Goal: Task Accomplishment & Management: Use online tool/utility

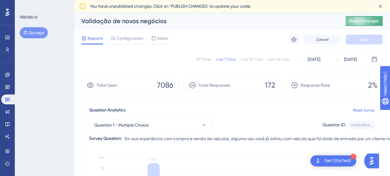
click at [0, 0] on button "Publish Changes" at bounding box center [0, 0] width 0 height 0
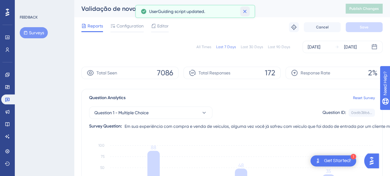
click at [244, 10] on icon at bounding box center [245, 11] width 6 height 6
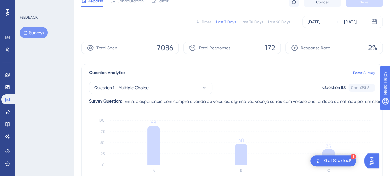
scroll to position [31, 0]
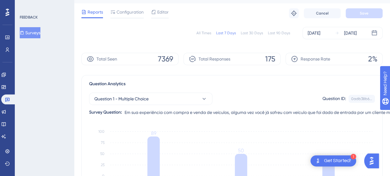
scroll to position [14, 0]
